Goal: Go to known website: Go to known website

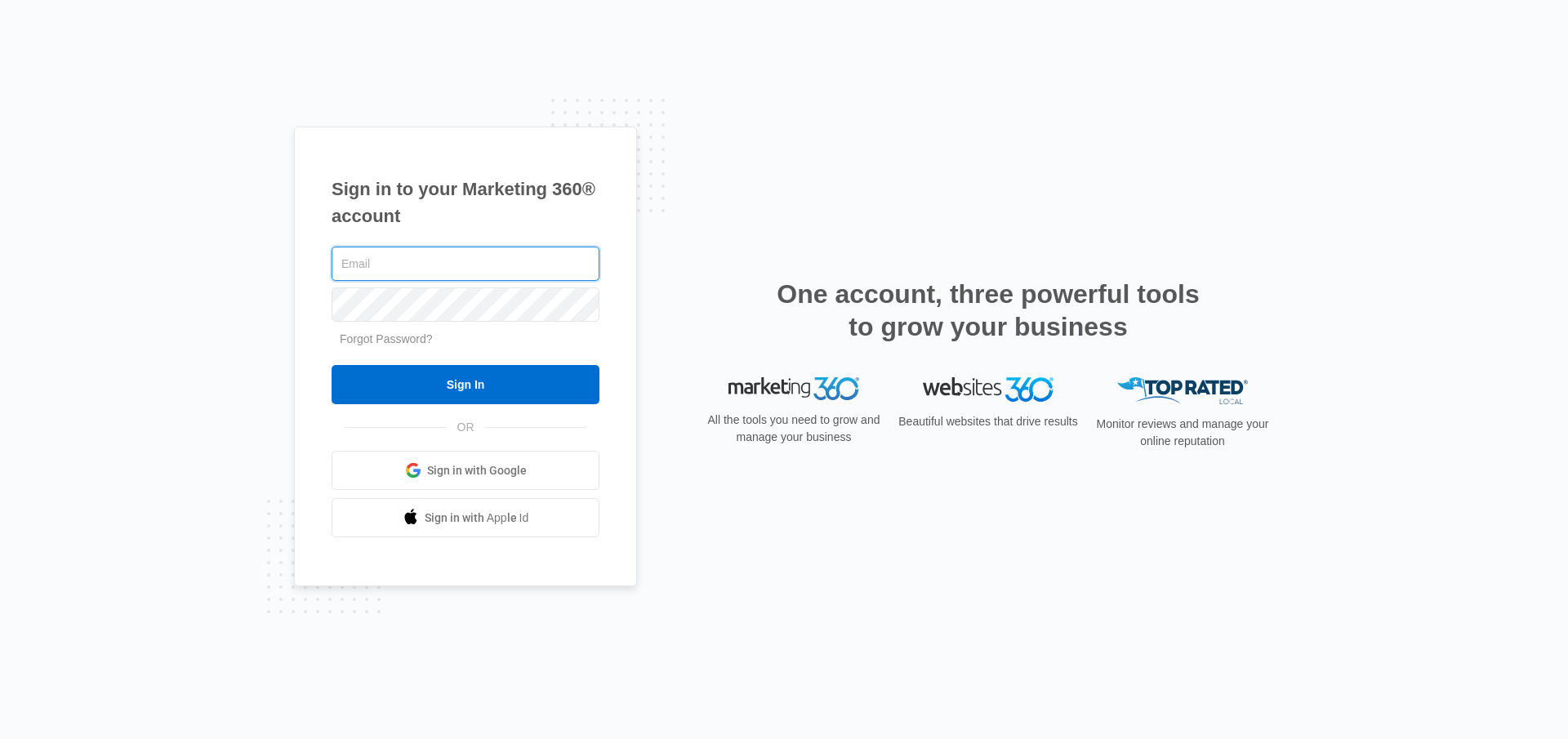
type input "[PERSON_NAME][EMAIL_ADDRESS][PERSON_NAME][DOMAIN_NAME]"
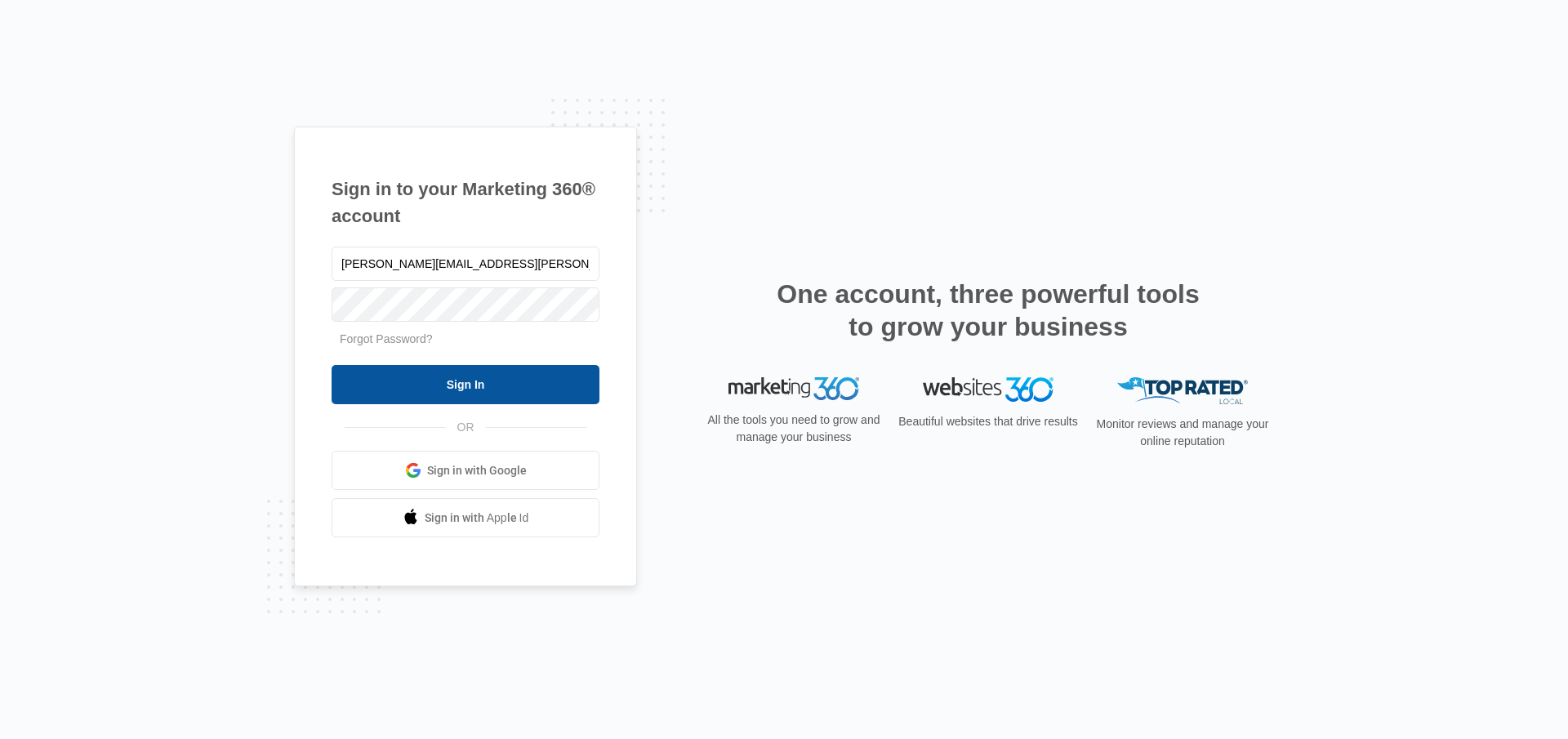
click at [514, 387] on input "Sign In" at bounding box center [465, 385] width 268 height 39
